Goal: Check status: Check status

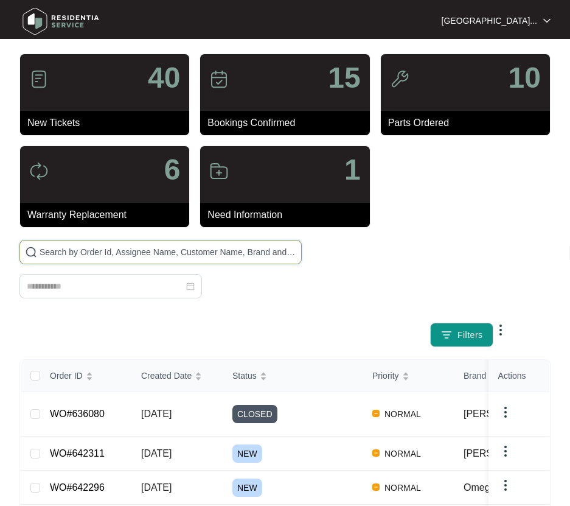
click at [80, 247] on span at bounding box center [160, 252] width 282 height 24
paste input "642311"
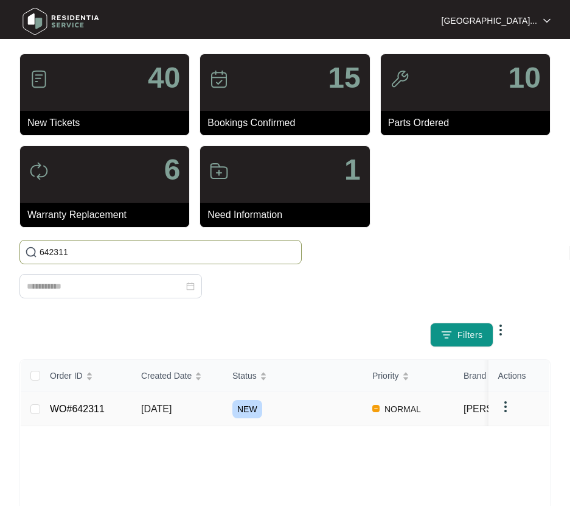
type input "642311"
click at [158, 410] on span "[DATE]" at bounding box center [156, 409] width 30 height 10
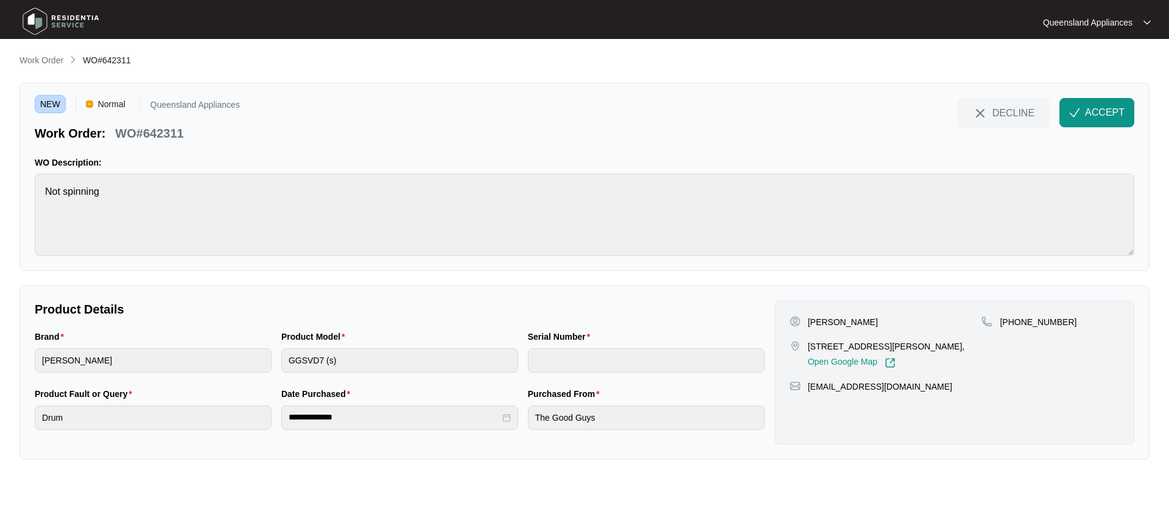
click at [159, 130] on p "WO#642311" at bounding box center [149, 133] width 68 height 17
copy p "642311"
click at [1114, 114] on span "ACCEPT" at bounding box center [1105, 112] width 40 height 15
